Goal: Navigation & Orientation: Go to known website

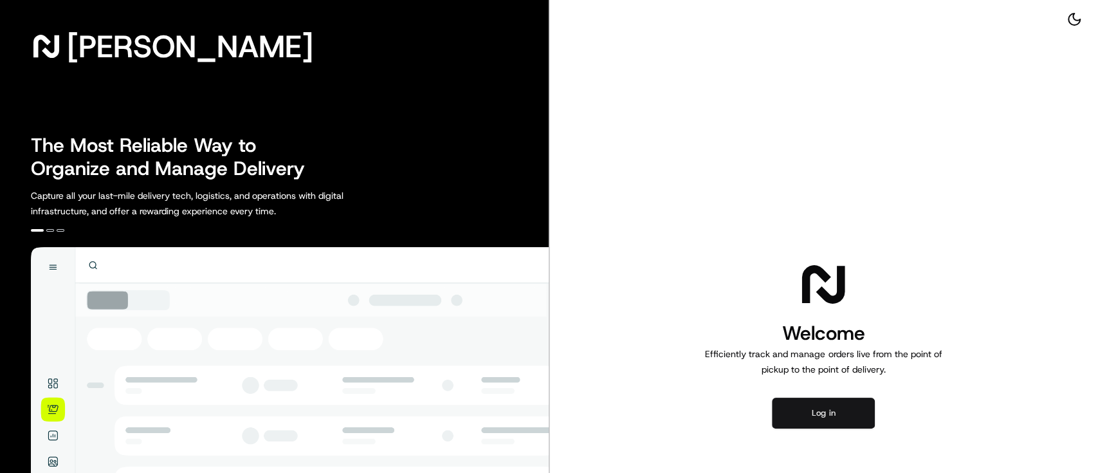
click at [832, 417] on button "Log in" at bounding box center [823, 412] width 103 height 31
